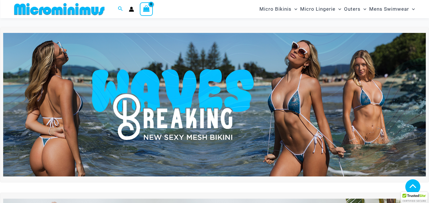
scroll to position [163, 0]
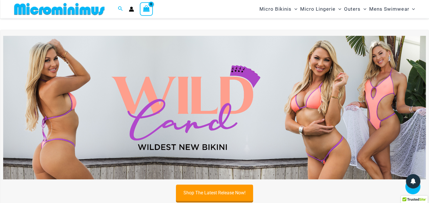
click at [220, 90] on img at bounding box center [214, 108] width 423 height 144
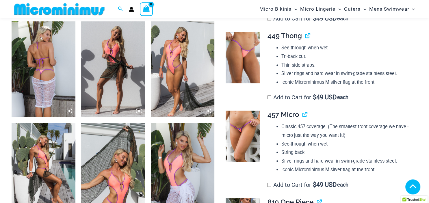
scroll to position [348, 0]
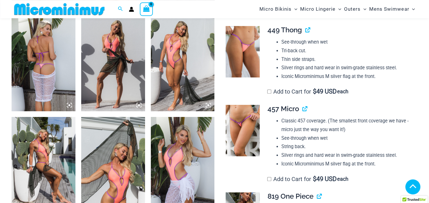
click at [102, 48] on img at bounding box center [113, 64] width 64 height 96
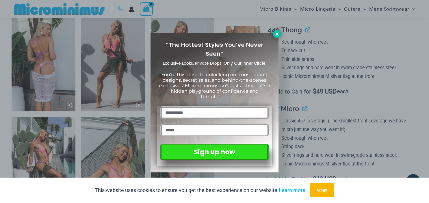
click at [276, 35] on icon at bounding box center [277, 33] width 3 height 3
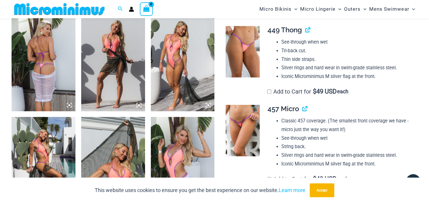
click at [123, 54] on img at bounding box center [113, 64] width 64 height 96
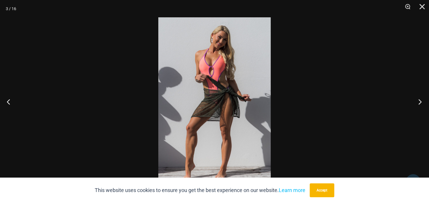
click at [420, 103] on button "Next" at bounding box center [419, 101] width 22 height 29
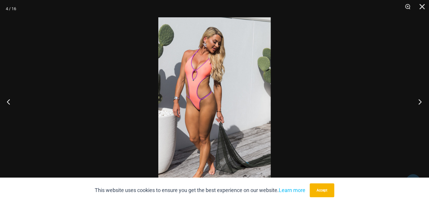
click at [420, 103] on button "Next" at bounding box center [419, 101] width 22 height 29
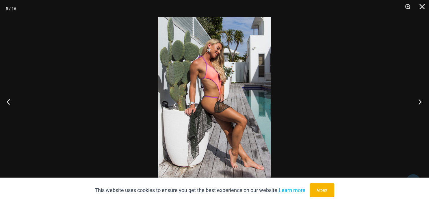
click at [420, 103] on button "Next" at bounding box center [419, 101] width 22 height 29
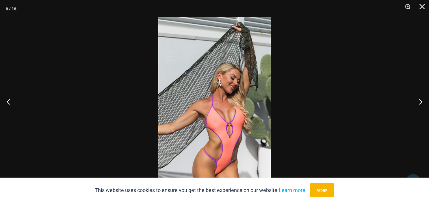
scroll to position [717, 0]
click at [419, 101] on button "Next" at bounding box center [419, 101] width 22 height 29
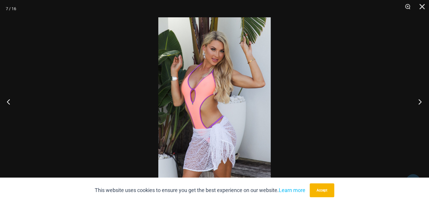
click at [420, 101] on button "Next" at bounding box center [419, 101] width 22 height 29
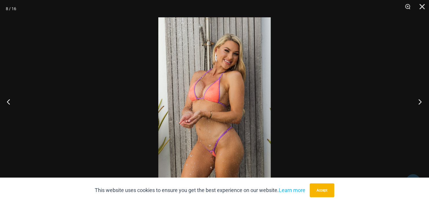
click at [420, 101] on button "Next" at bounding box center [419, 101] width 22 height 29
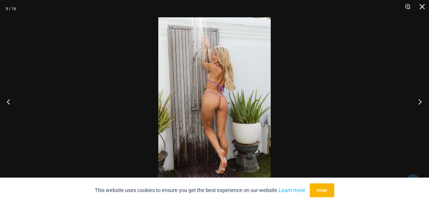
click at [420, 100] on button "Next" at bounding box center [419, 101] width 22 height 29
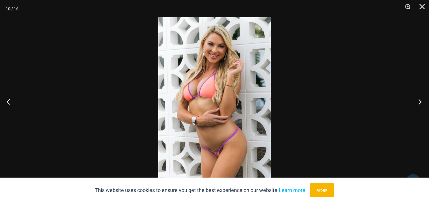
click at [420, 100] on button "Next" at bounding box center [419, 101] width 22 height 29
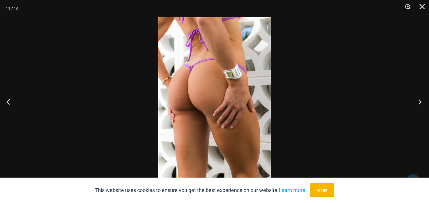
click at [420, 100] on button "Next" at bounding box center [419, 101] width 22 height 29
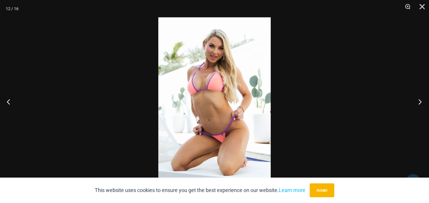
click at [420, 100] on button "Next" at bounding box center [419, 101] width 22 height 29
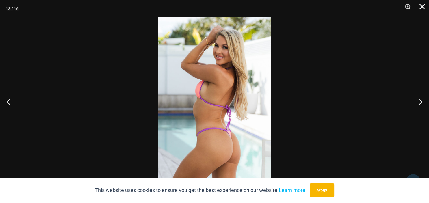
click at [422, 8] on button "Close" at bounding box center [420, 8] width 14 height 17
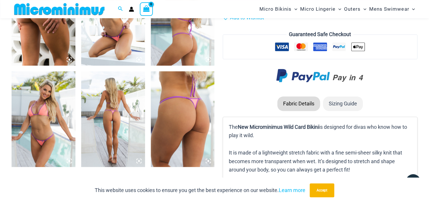
scroll to position [703, 0]
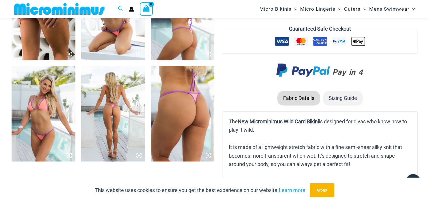
click at [104, 92] on img at bounding box center [113, 114] width 64 height 96
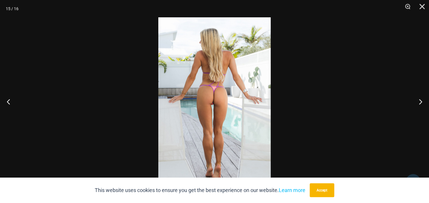
click at [227, 75] on img at bounding box center [214, 101] width 112 height 169
